Goal: Task Accomplishment & Management: Use online tool/utility

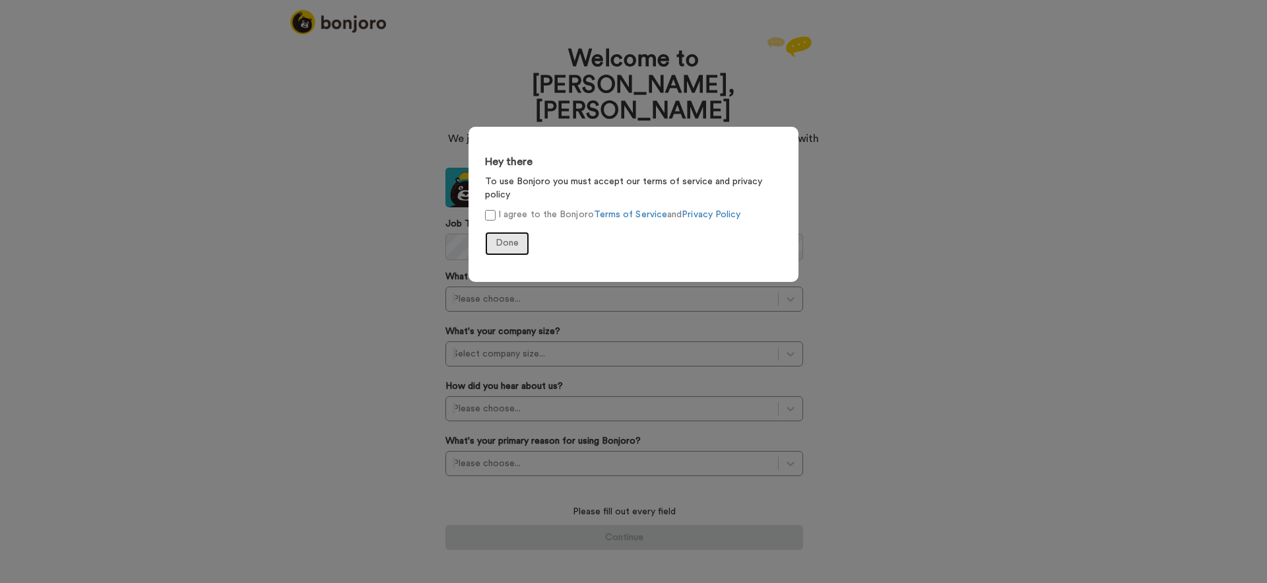
click at [507, 238] on span "Done" at bounding box center [507, 242] width 23 height 9
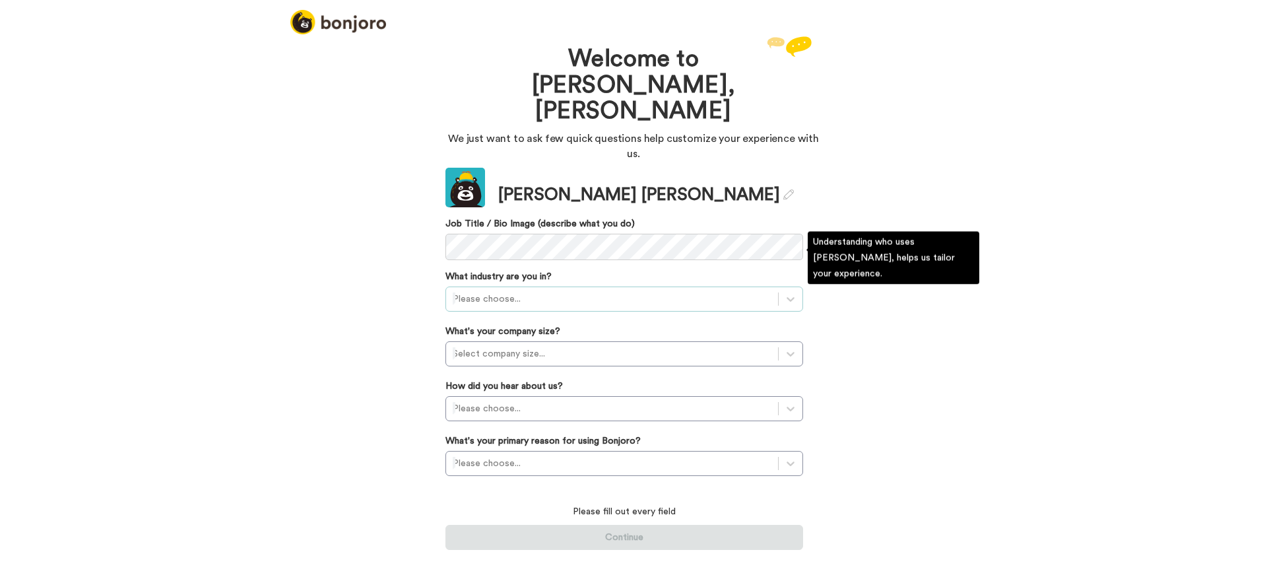
click at [500, 291] on div at bounding box center [612, 299] width 319 height 16
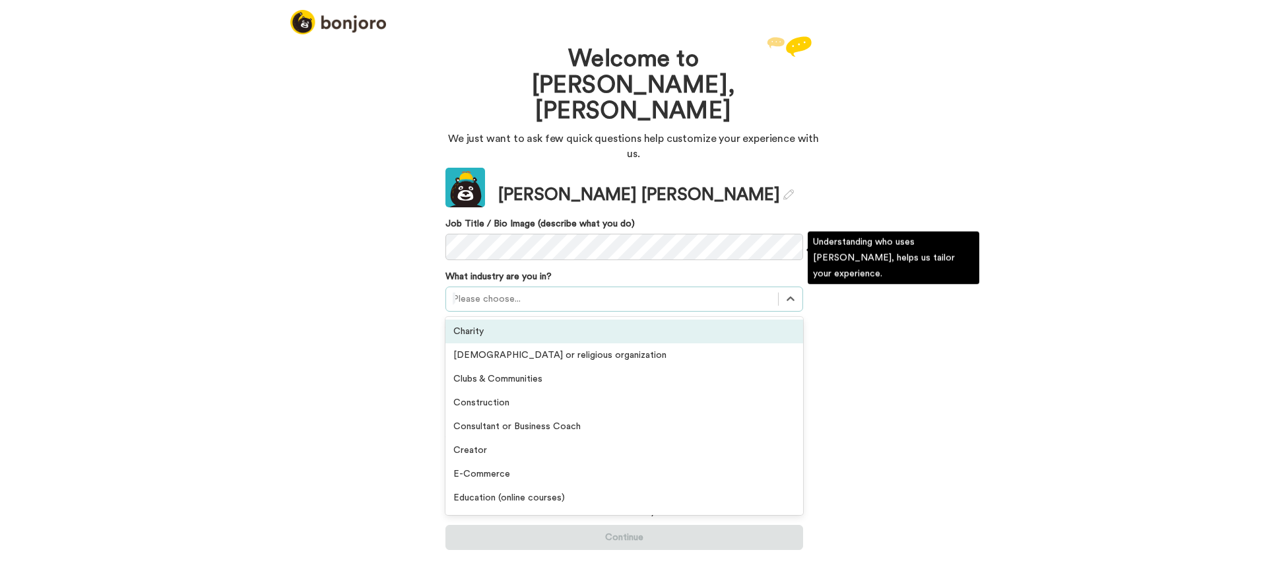
drag, startPoint x: 488, startPoint y: 292, endPoint x: 483, endPoint y: 287, distance: 7.0
click at [488, 319] on div "Charity" at bounding box center [624, 331] width 358 height 24
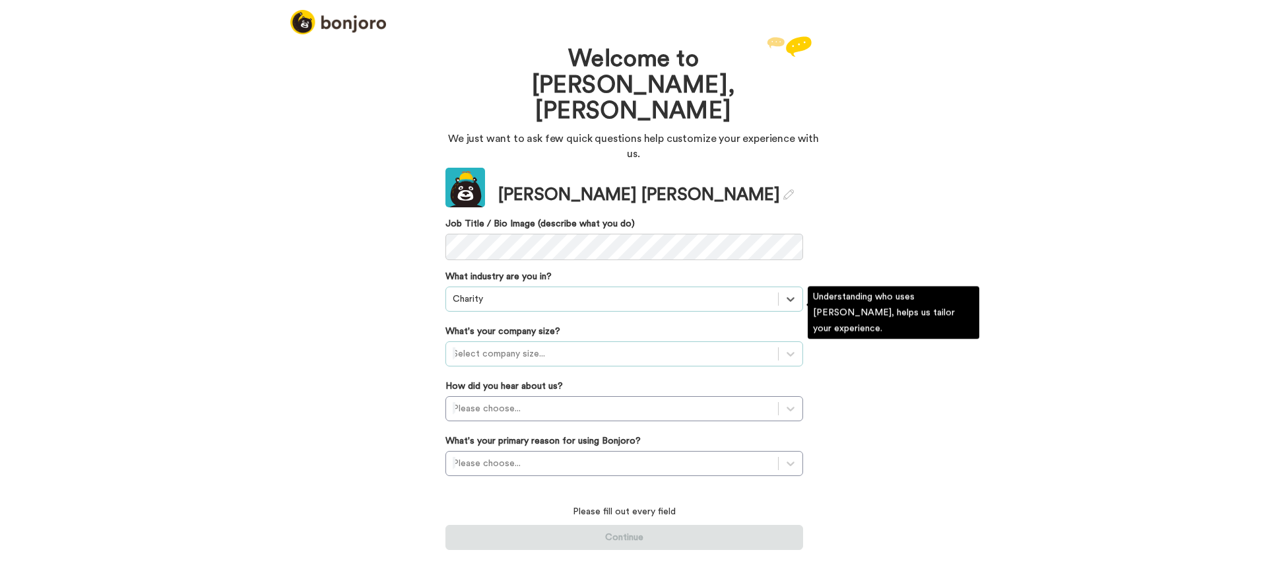
click at [495, 346] on div at bounding box center [612, 354] width 319 height 16
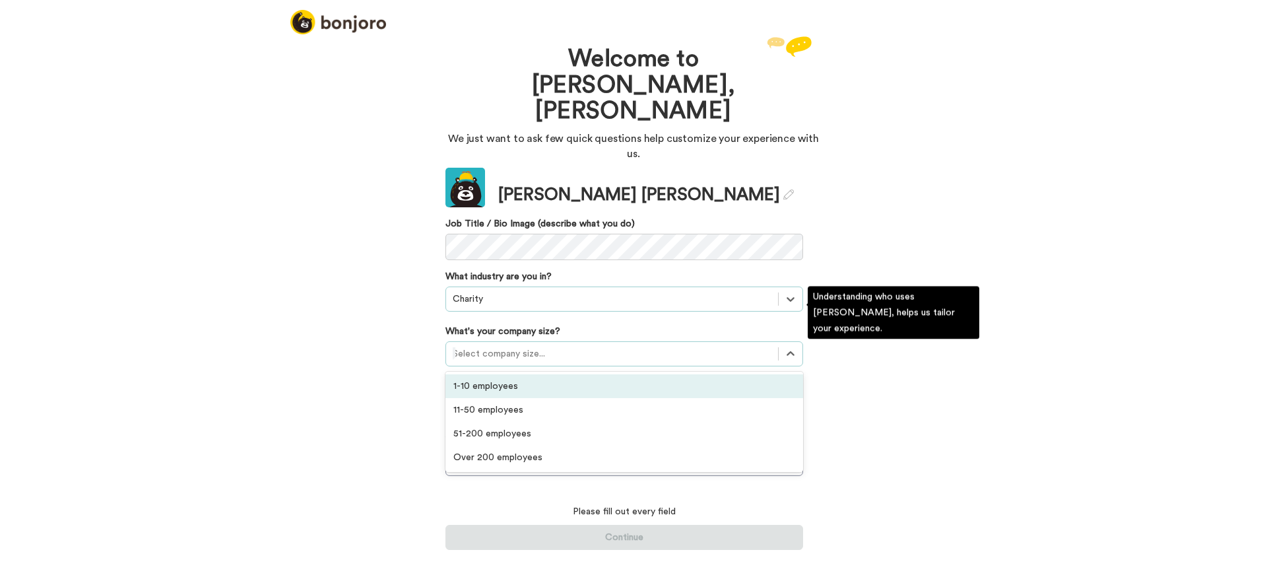
click at [496, 374] on div "1-10 employees" at bounding box center [624, 386] width 358 height 24
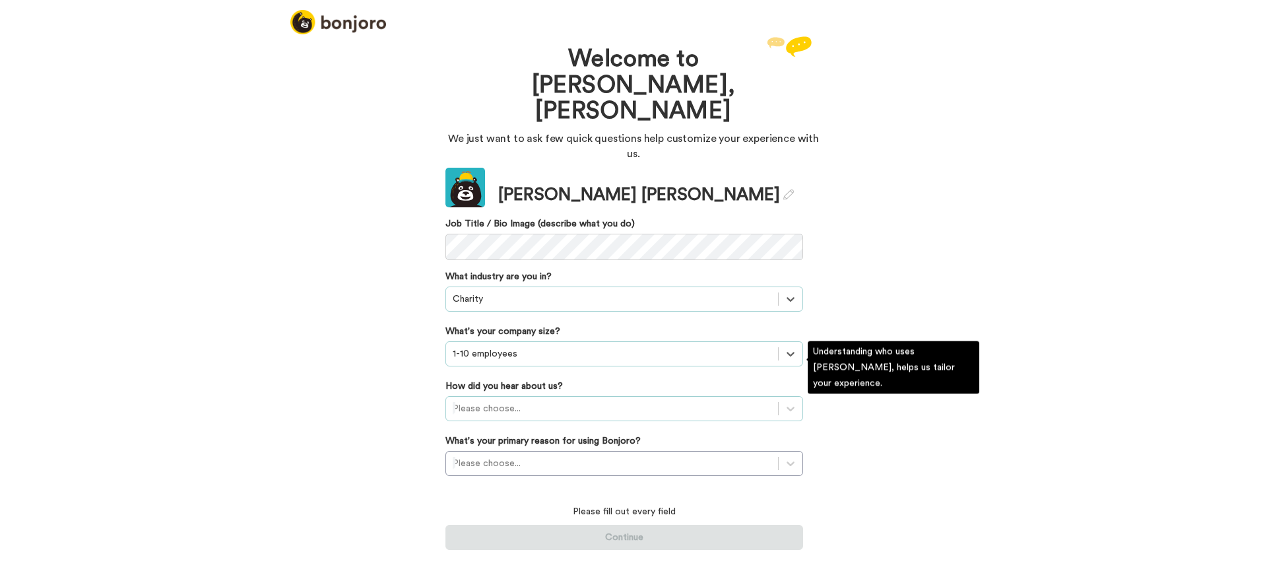
click at [515, 401] on div at bounding box center [612, 409] width 319 height 16
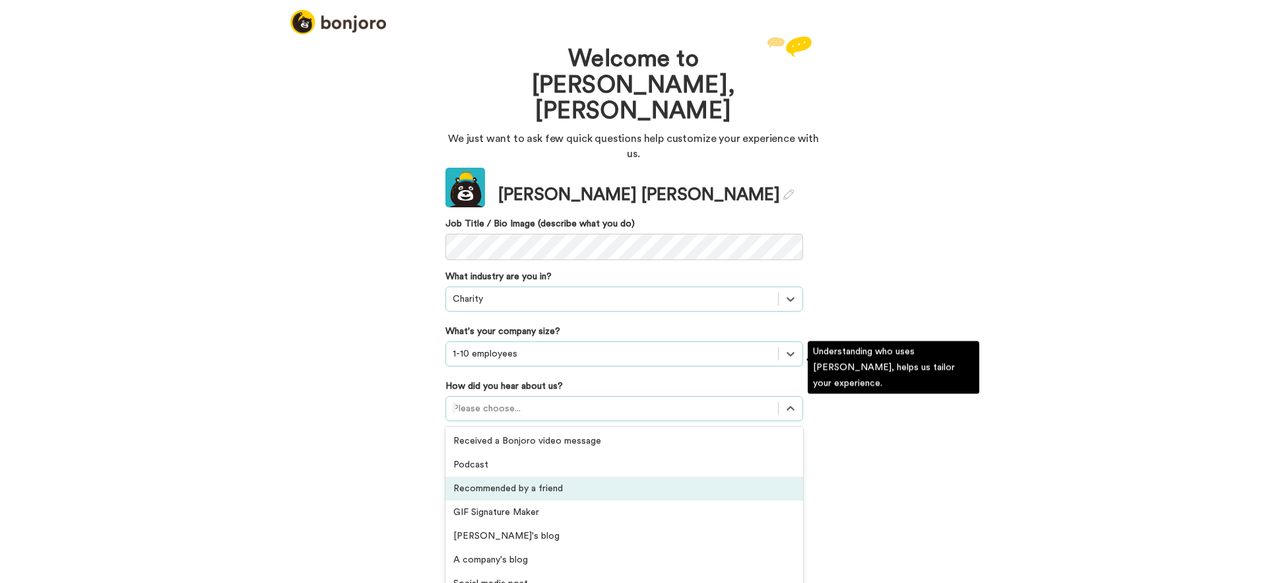
click at [507, 476] on div "Recommended by a friend" at bounding box center [624, 488] width 358 height 24
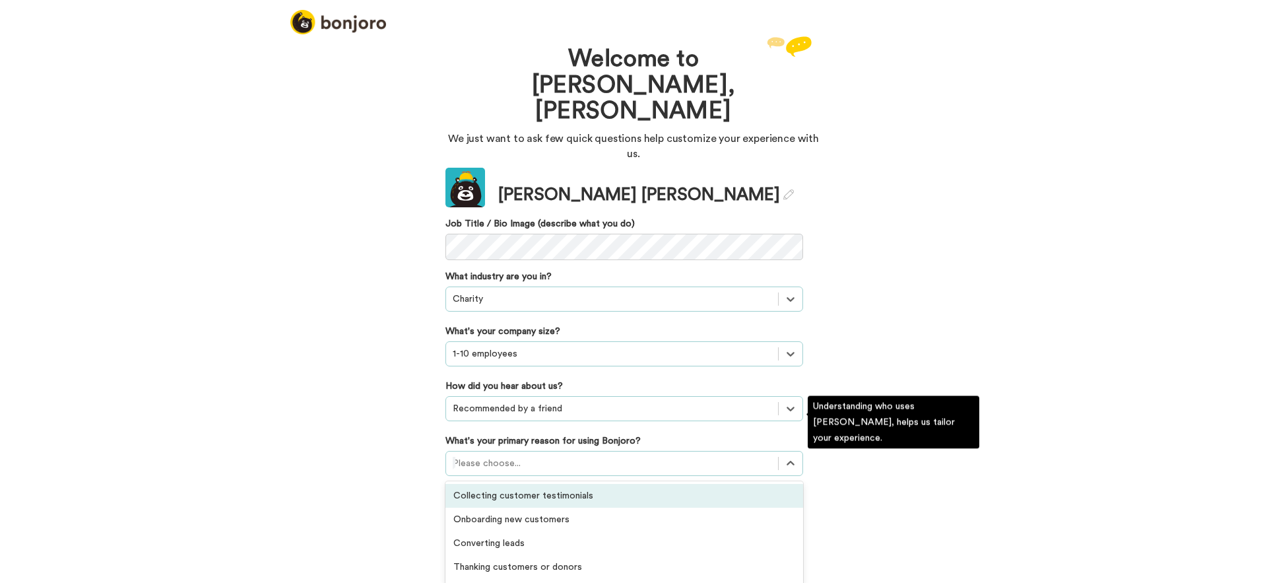
click at [502, 455] on div at bounding box center [612, 463] width 319 height 16
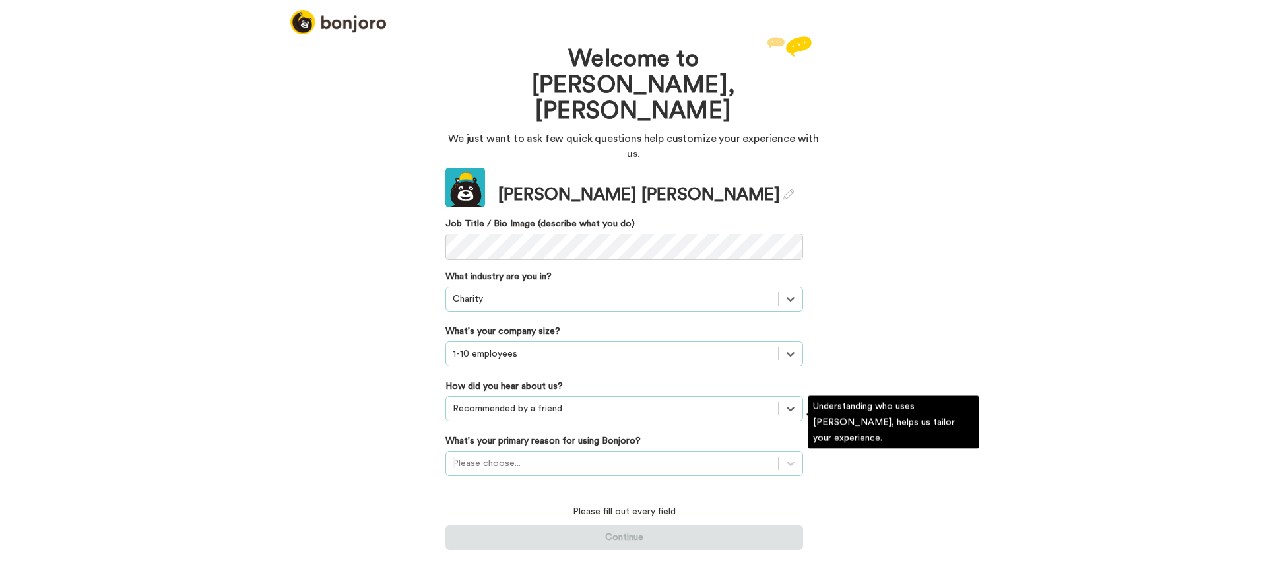
click at [560, 455] on div at bounding box center [612, 463] width 319 height 16
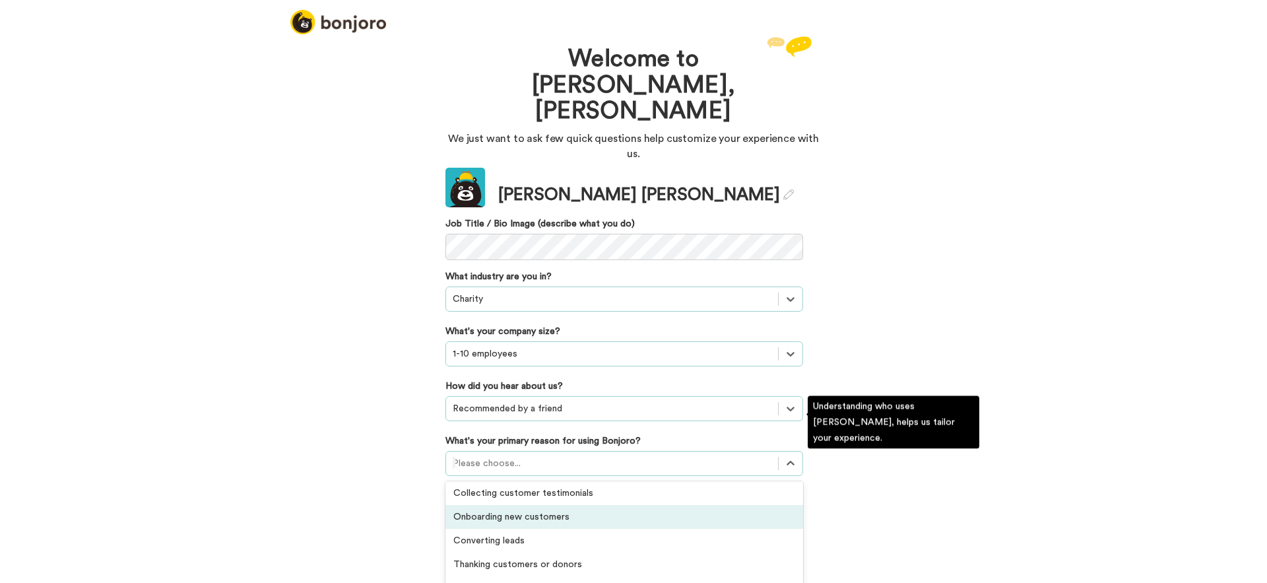
scroll to position [5, 0]
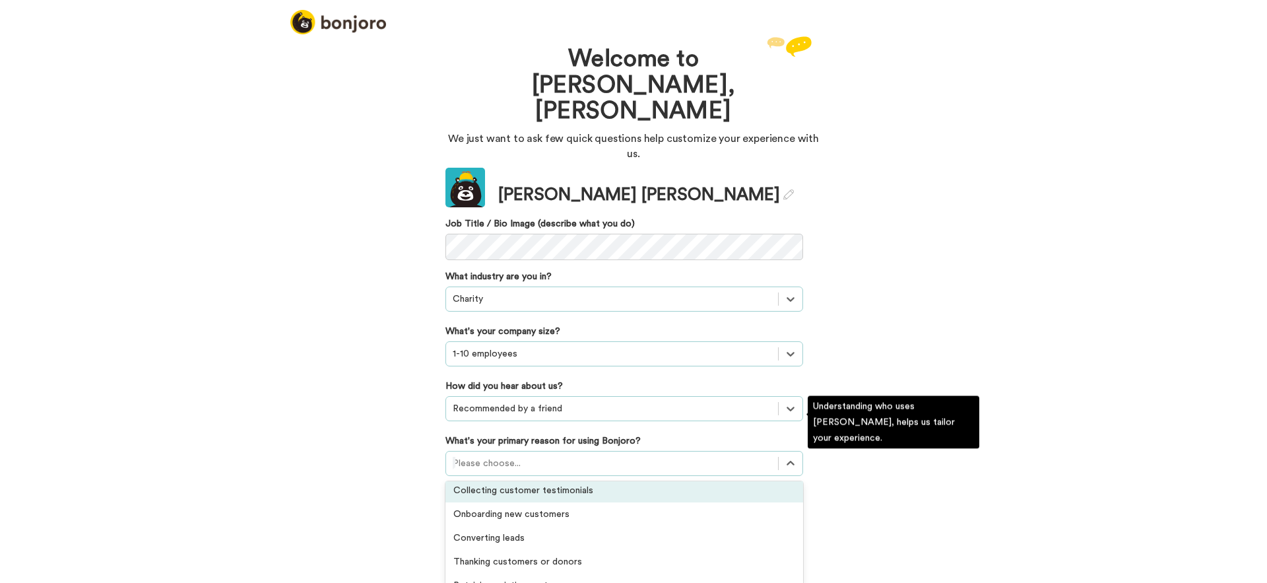
click at [545, 478] on div "Collecting customer testimonials" at bounding box center [624, 490] width 358 height 24
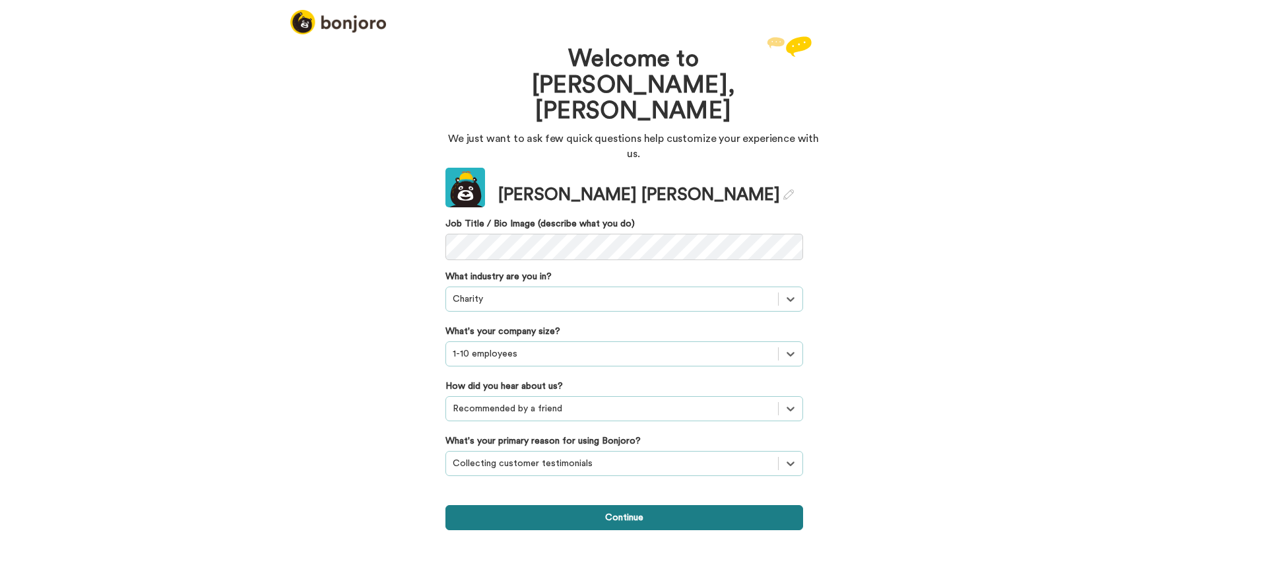
click at [622, 505] on button "Continue" at bounding box center [624, 517] width 358 height 25
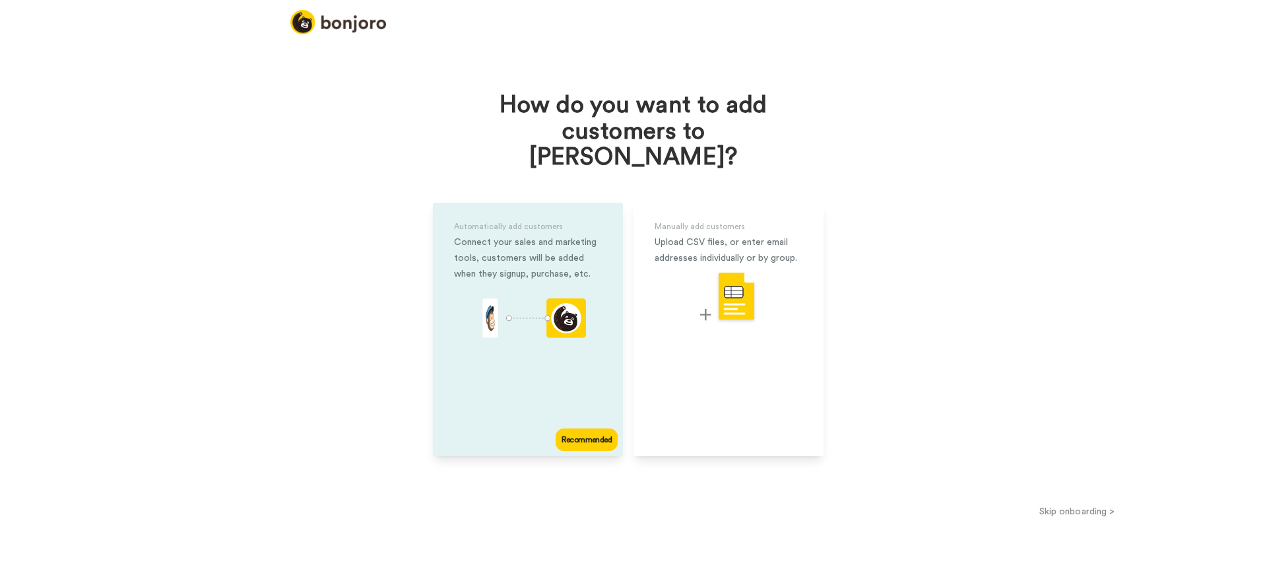
click at [576, 249] on div "Connect your sales and marketing tools, customers will be added when they signu…" at bounding box center [528, 258] width 148 height 48
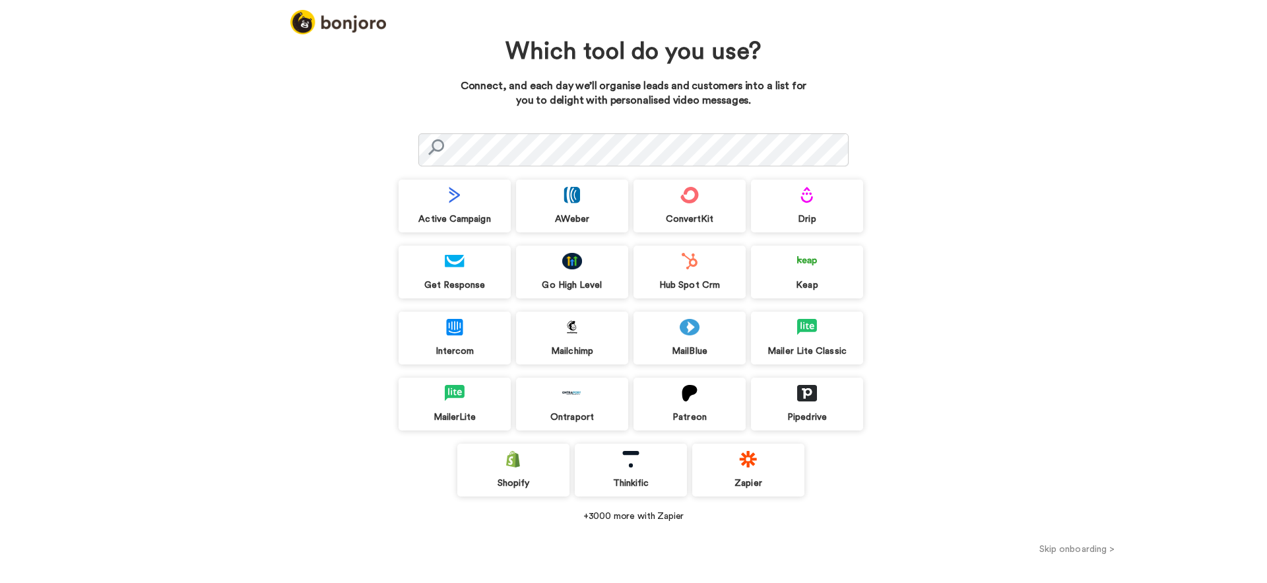
click at [1082, 548] on button "Skip onboarding >" at bounding box center [1077, 549] width 380 height 14
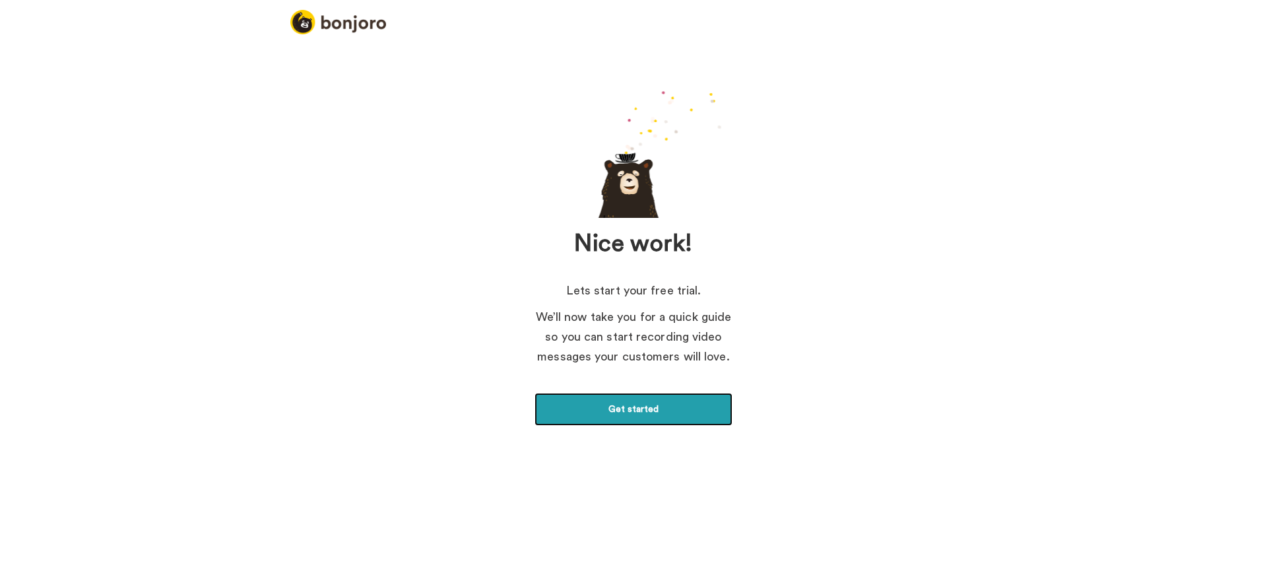
click at [624, 411] on link "Get started" at bounding box center [634, 409] width 198 height 33
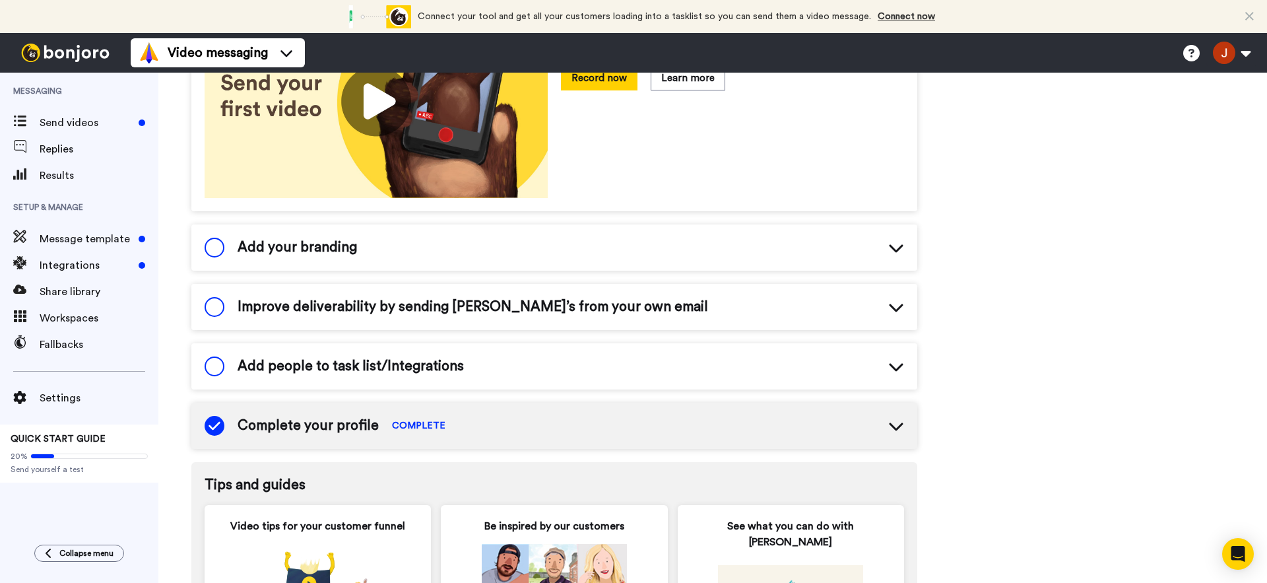
scroll to position [275, 0]
click at [550, 265] on div "Add your branding" at bounding box center [554, 247] width 726 height 46
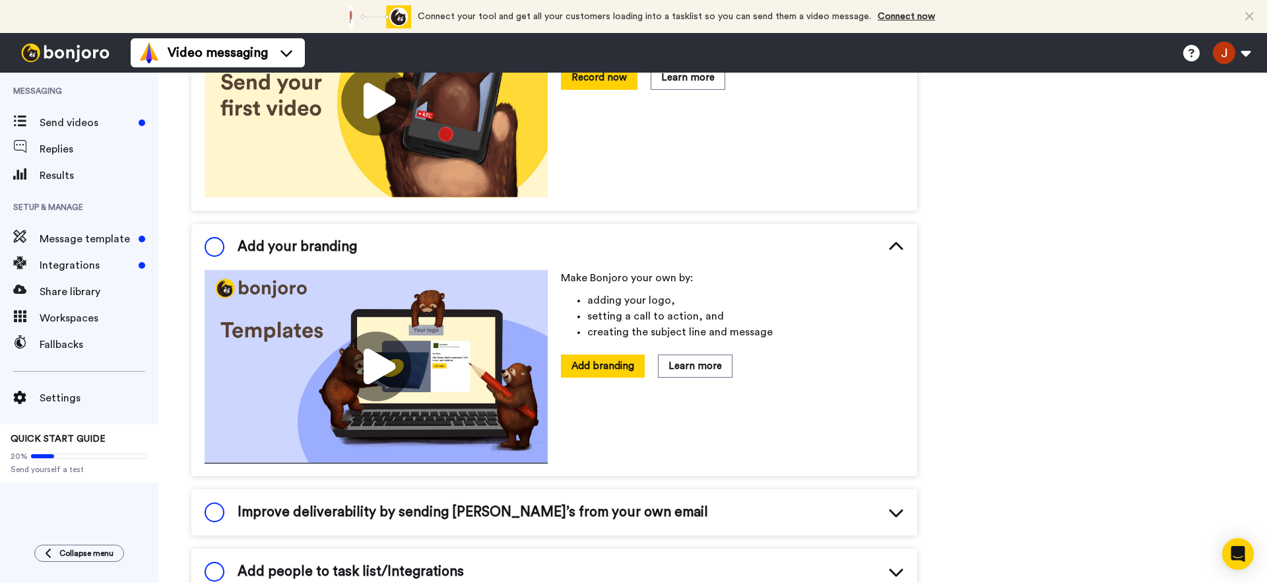
click at [550, 265] on div "Add your branding" at bounding box center [554, 247] width 726 height 46
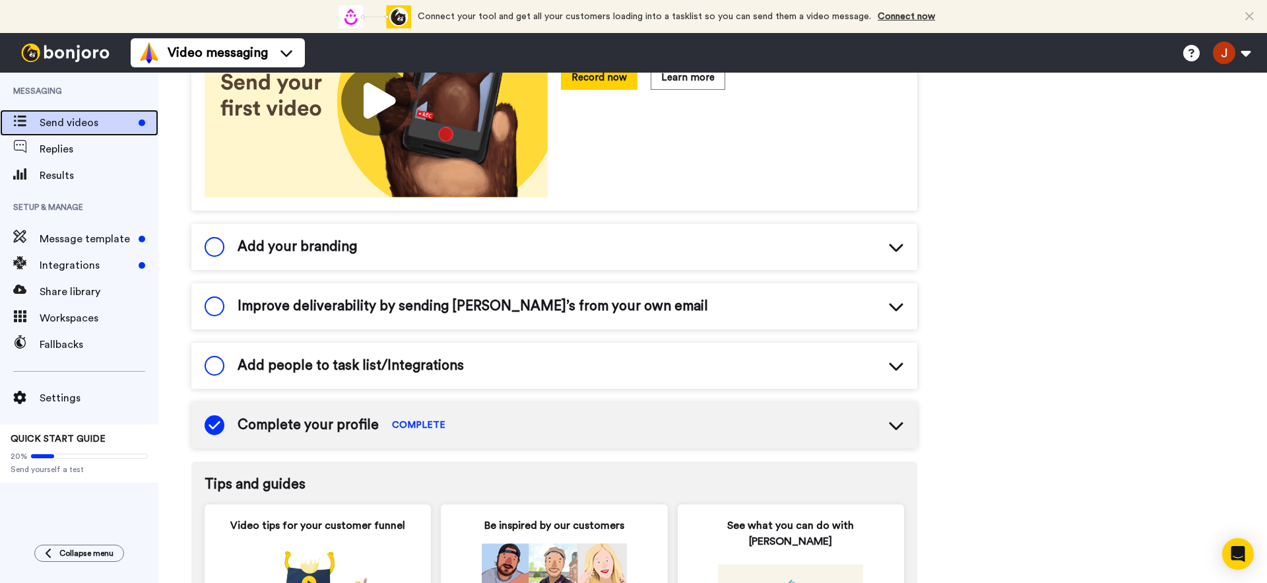
click at [81, 127] on span "Send videos" at bounding box center [87, 123] width 94 height 16
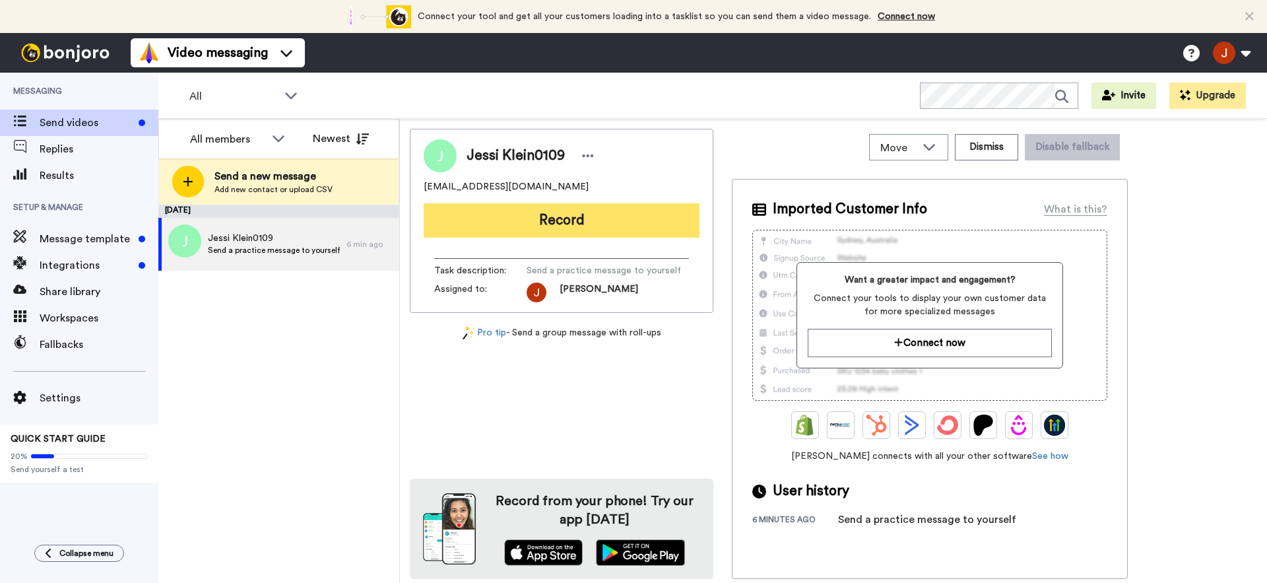
click at [517, 216] on button "Record" at bounding box center [562, 220] width 276 height 34
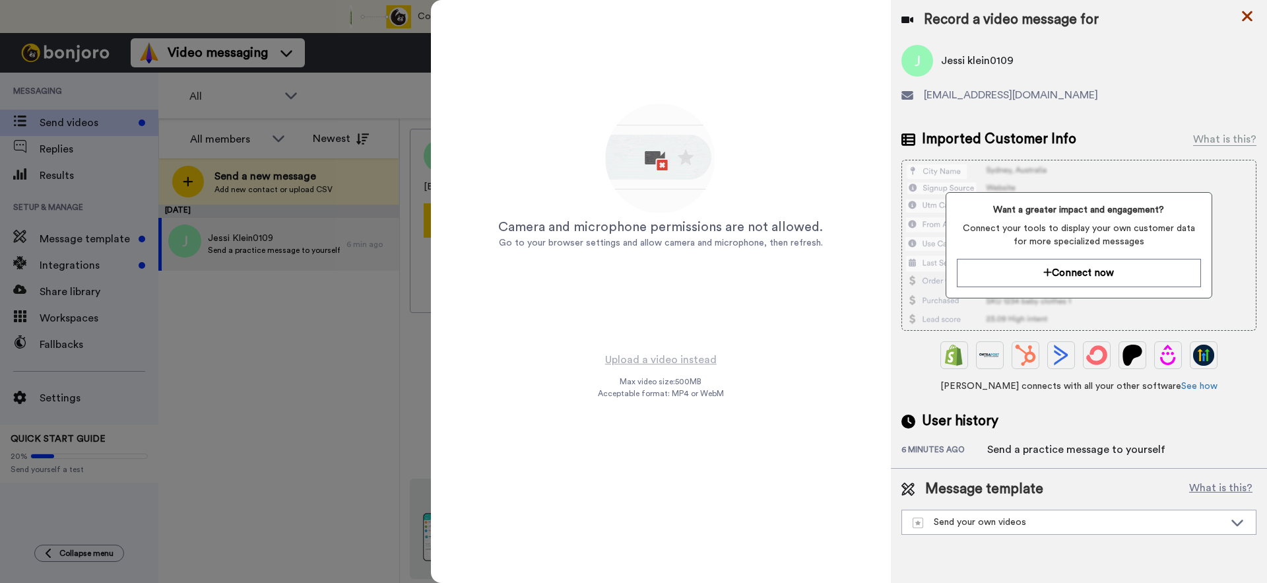
click at [1247, 16] on icon at bounding box center [1247, 16] width 11 height 11
